Goal: Information Seeking & Learning: Learn about a topic

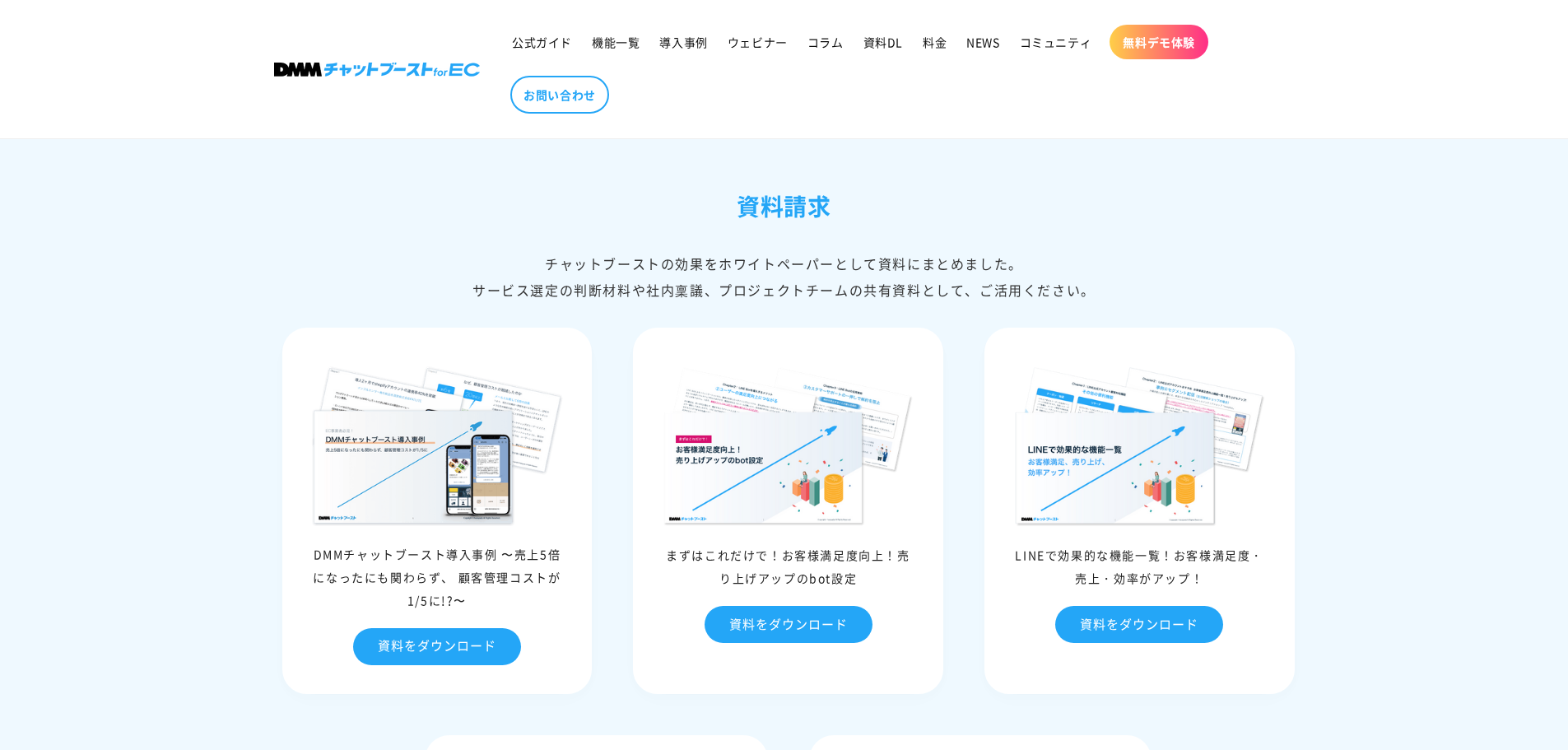
scroll to position [6833, 0]
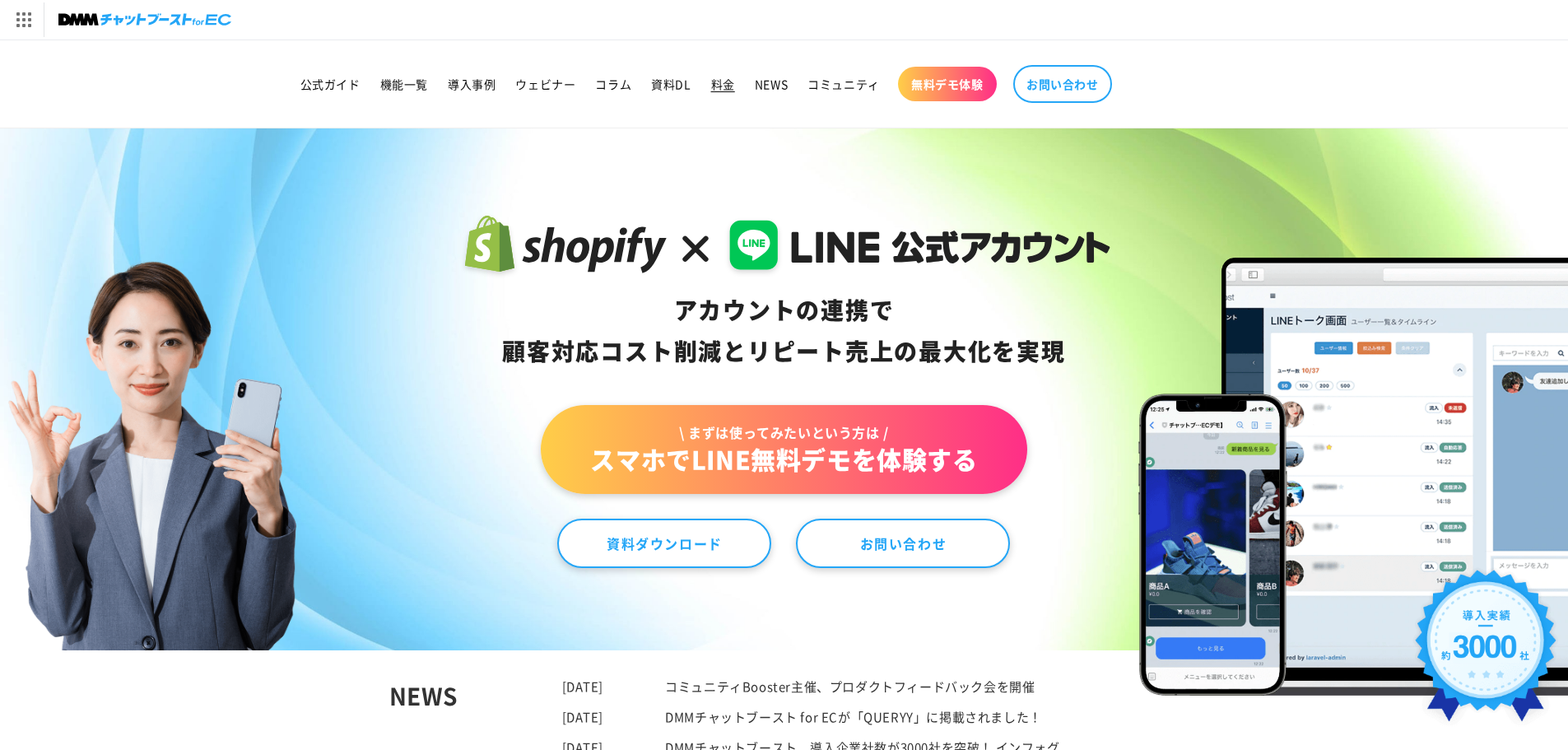
click at [738, 83] on link "料金" at bounding box center [722, 84] width 43 height 35
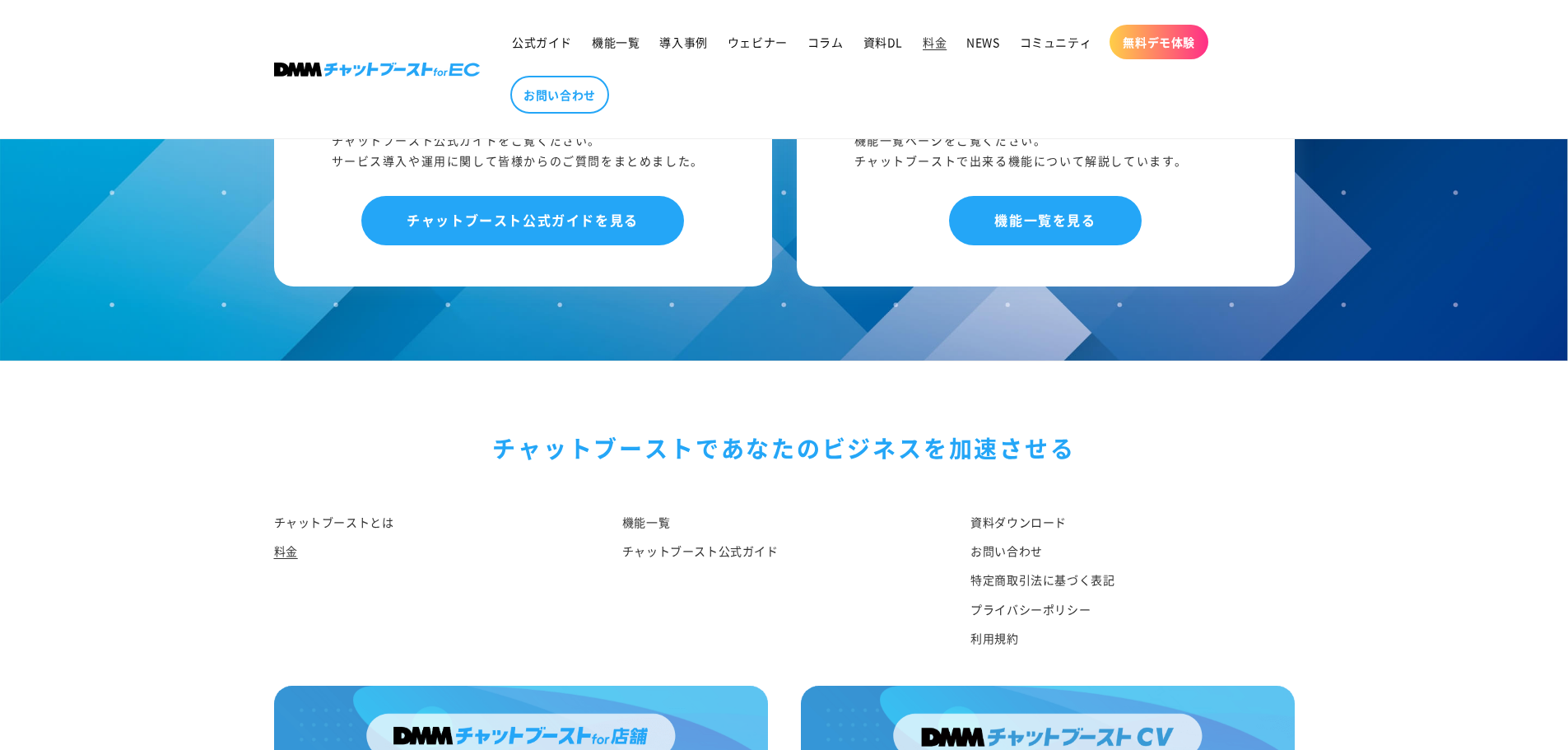
scroll to position [1789, 0]
